Goal: Task Accomplishment & Management: Manage account settings

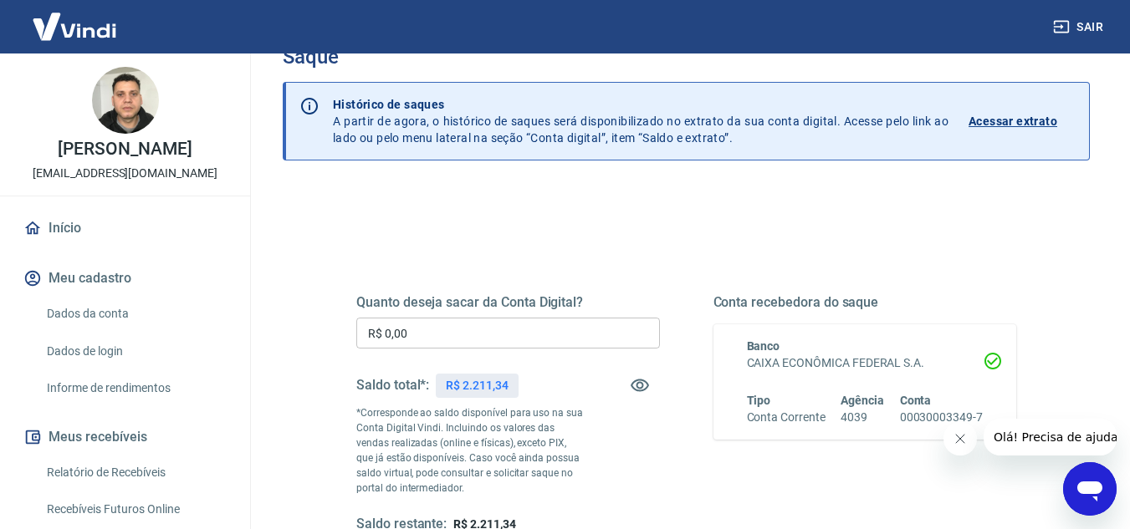
scroll to position [84, 0]
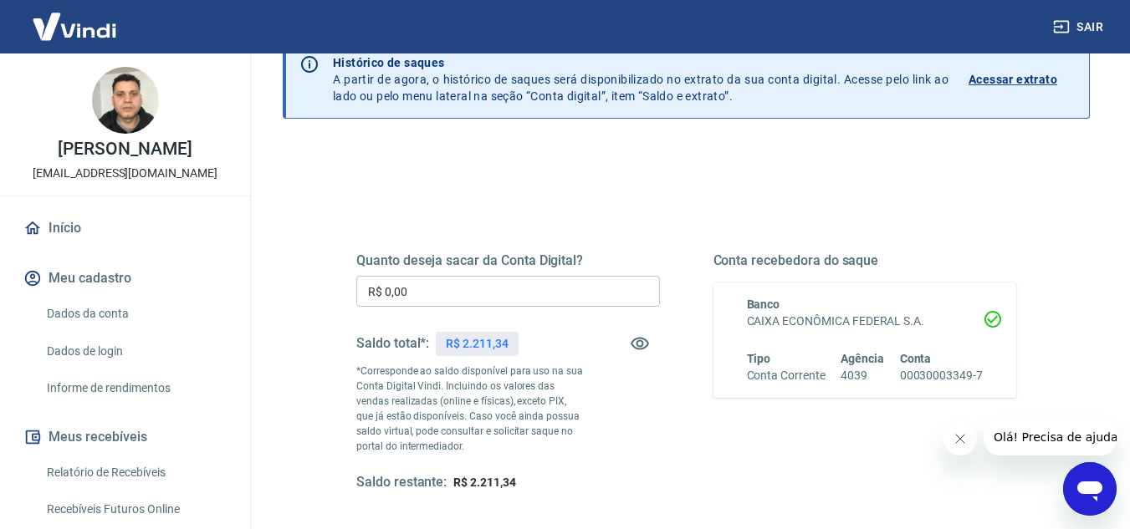
click at [451, 293] on input "R$ 0,00" at bounding box center [508, 291] width 304 height 31
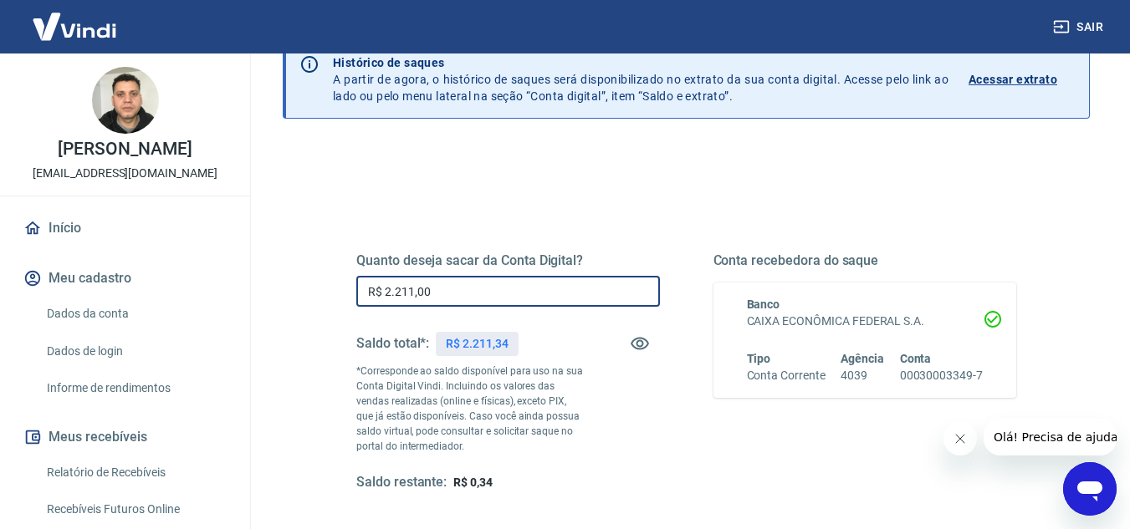
type input "R$ 2.211,00"
click at [712, 447] on div "Quanto deseja sacar da Conta Digital? R$ 2.211,00 ​ Saldo total*: R$ 2.211,34 *…" at bounding box center [686, 372] width 660 height 239
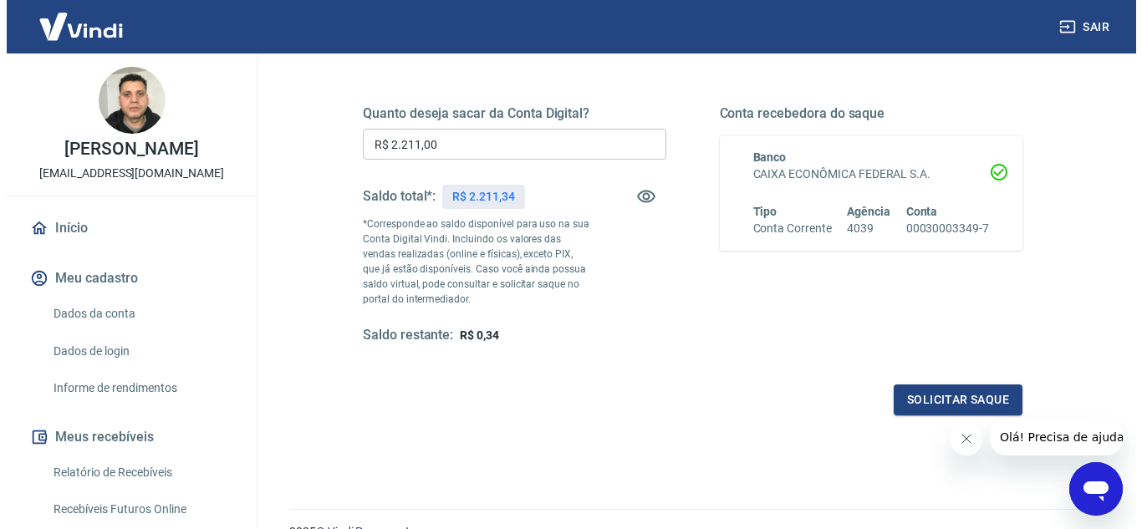
scroll to position [251, 0]
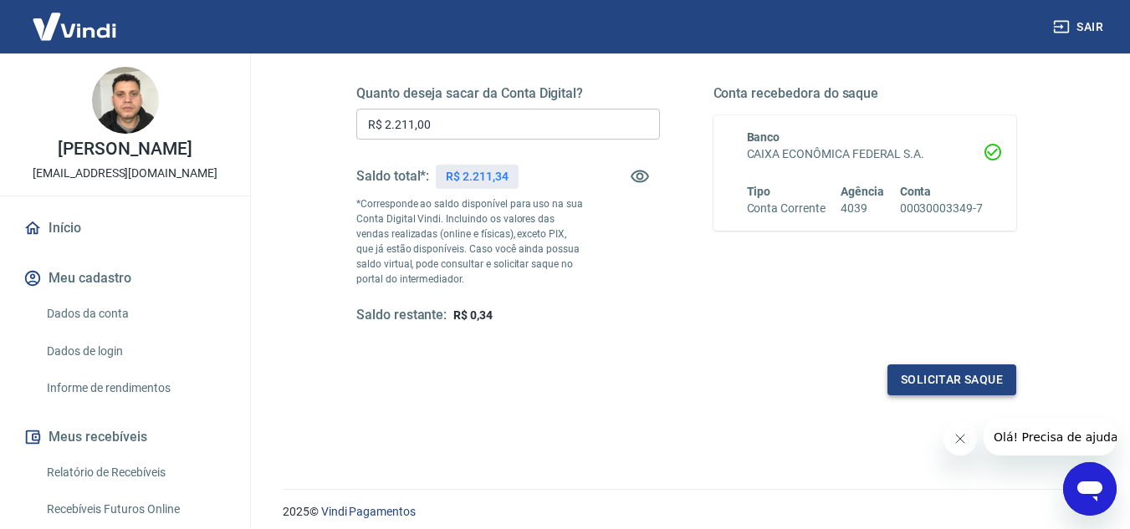
click at [938, 383] on button "Solicitar saque" at bounding box center [951, 380] width 129 height 31
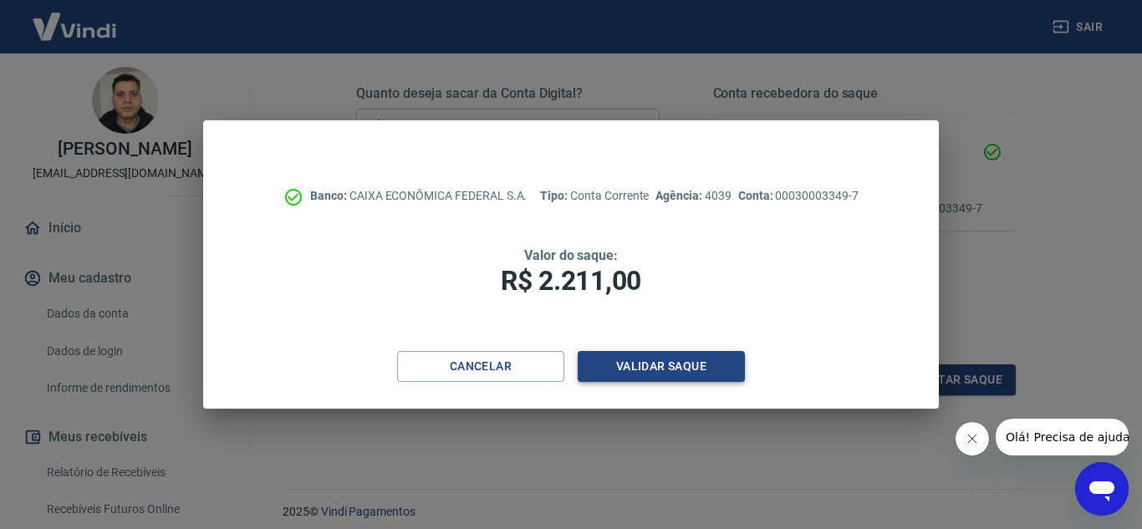
click at [631, 357] on button "Validar saque" at bounding box center [661, 366] width 167 height 31
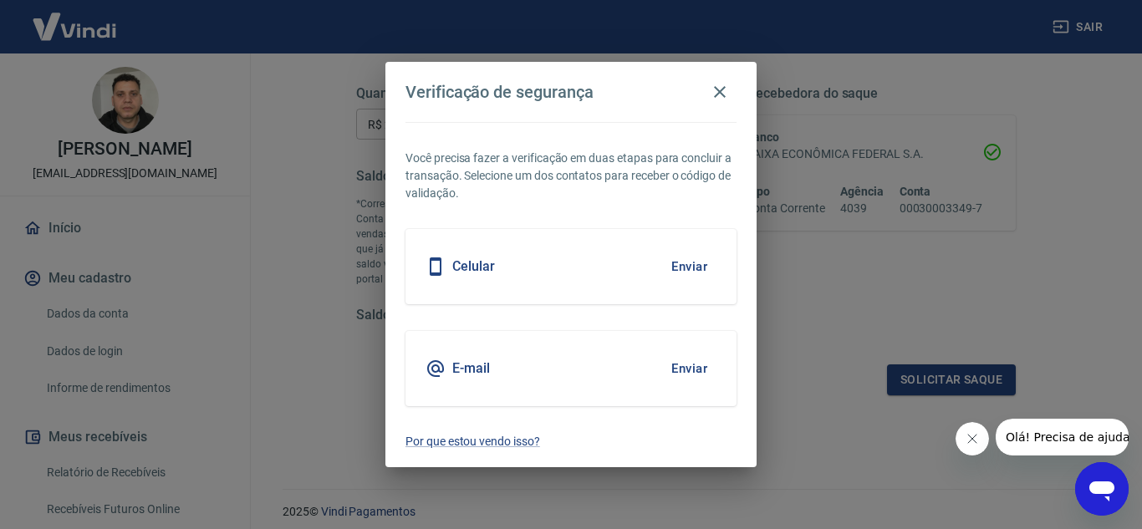
click at [618, 363] on div "E-mail Enviar" at bounding box center [571, 368] width 331 height 75
click at [687, 371] on button "Enviar" at bounding box center [689, 368] width 54 height 35
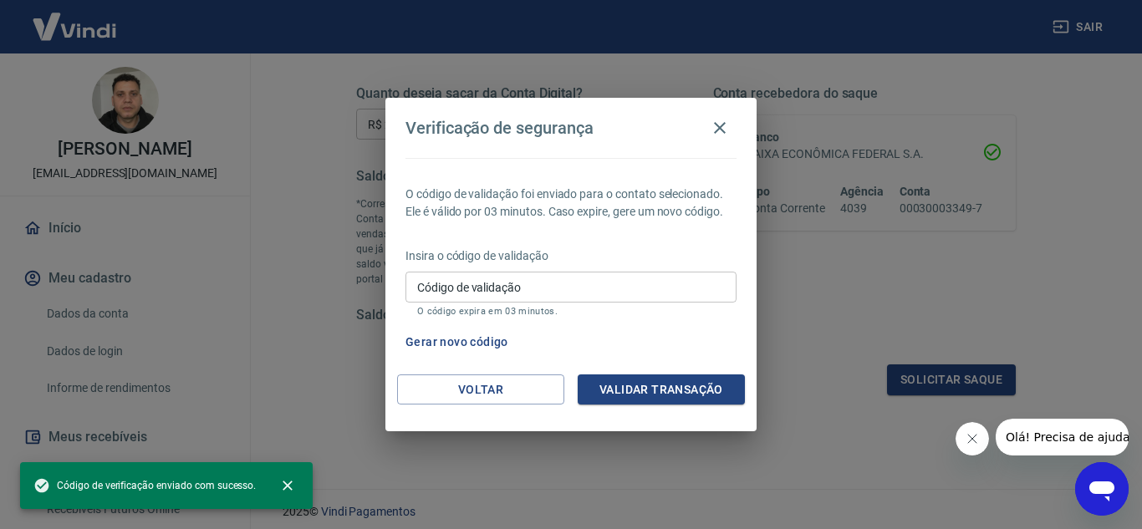
click at [586, 284] on input "Código de validação" at bounding box center [571, 287] width 331 height 31
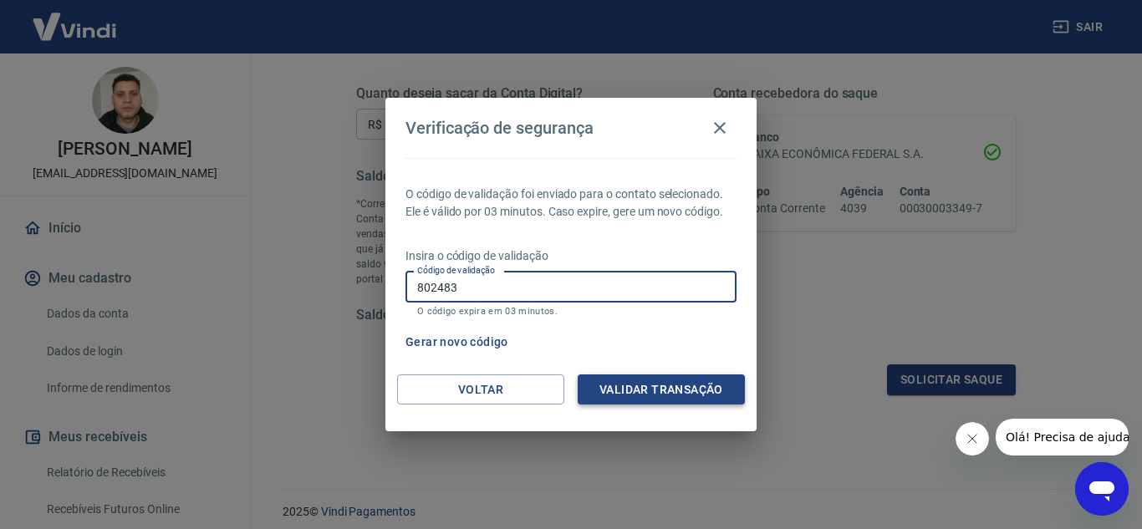
type input "802483"
click at [630, 387] on button "Validar transação" at bounding box center [661, 390] width 167 height 31
